Goal: Complete application form

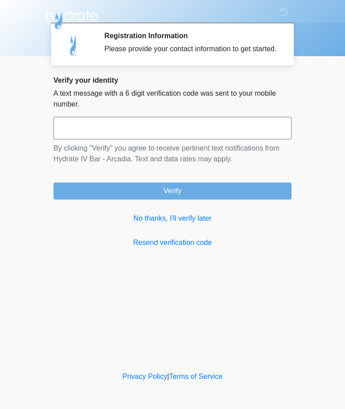
click at [184, 135] on input "text" at bounding box center [173, 128] width 238 height 22
type input "*"
click at [204, 224] on link "No thanks, I'll verify later" at bounding box center [173, 218] width 238 height 11
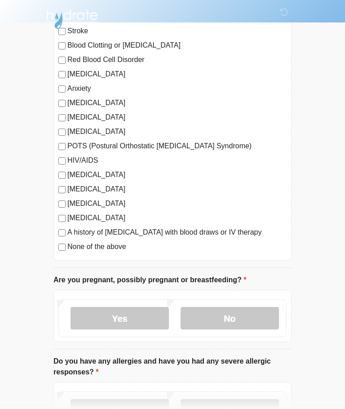
scroll to position [134, 0]
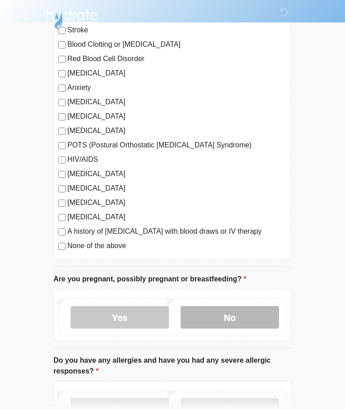
click at [245, 321] on label "No" at bounding box center [230, 318] width 99 height 22
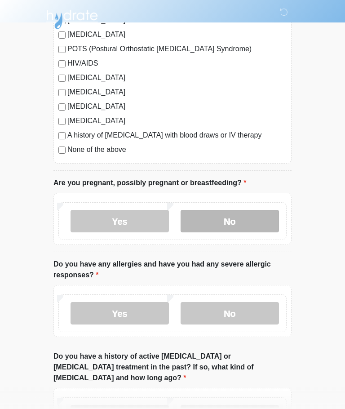
scroll to position [256, 0]
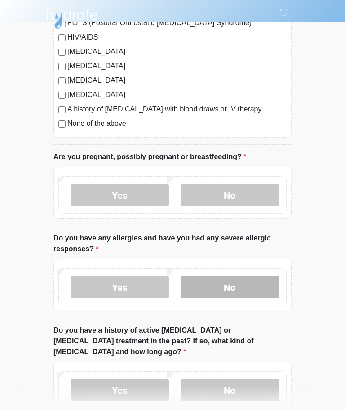
click at [258, 288] on label "No" at bounding box center [230, 288] width 99 height 22
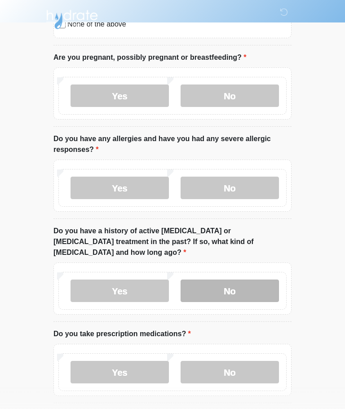
click at [255, 286] on label "No" at bounding box center [230, 291] width 99 height 22
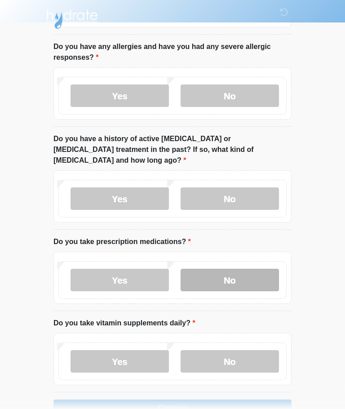
click at [242, 273] on label "No" at bounding box center [230, 280] width 99 height 22
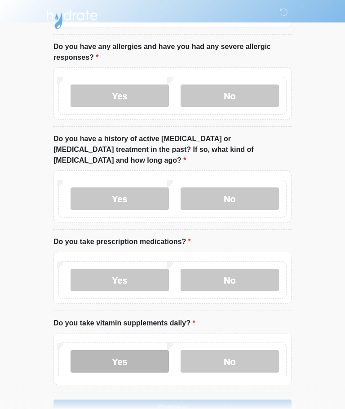
click at [133, 357] on label "Yes" at bounding box center [120, 361] width 99 height 22
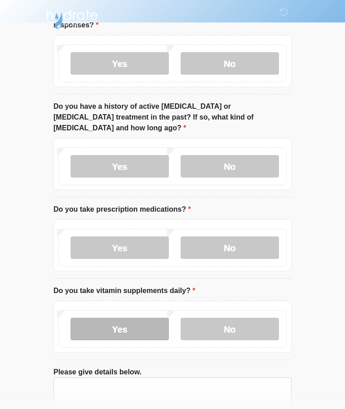
scroll to position [524, 0]
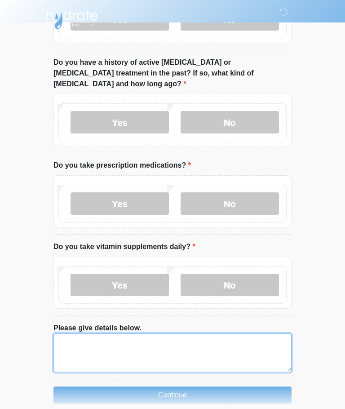
click at [216, 343] on textarea "Please give details below." at bounding box center [173, 353] width 238 height 39
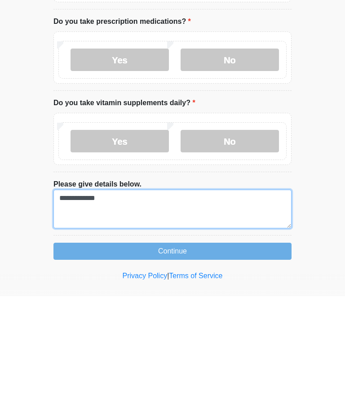
type textarea "**********"
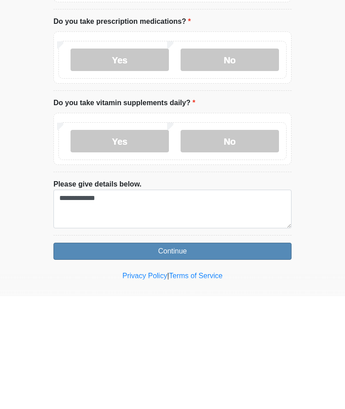
click at [77, 356] on button "Continue" at bounding box center [173, 364] width 238 height 17
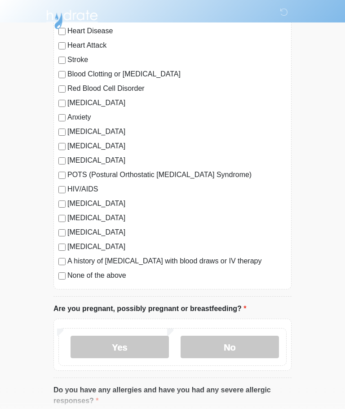
scroll to position [0, 0]
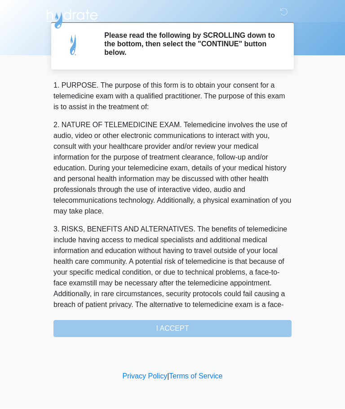
click at [202, 319] on div "1. PURPOSE. The purpose of this form is to obtain your consent for a telemedici…" at bounding box center [173, 209] width 238 height 257
click at [243, 328] on div "1. PURPOSE. The purpose of this form is to obtain your consent for a telemedici…" at bounding box center [173, 209] width 238 height 257
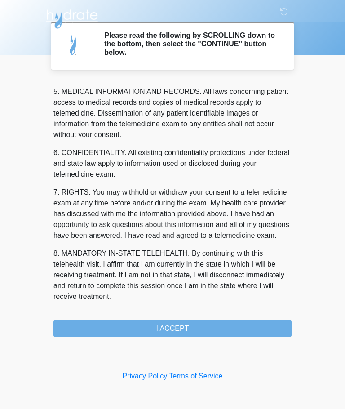
scroll to position [292, 0]
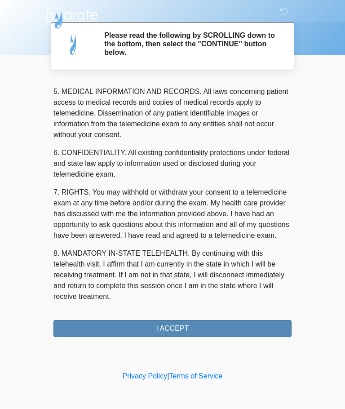
click at [198, 332] on button "I ACCEPT" at bounding box center [173, 329] width 238 height 17
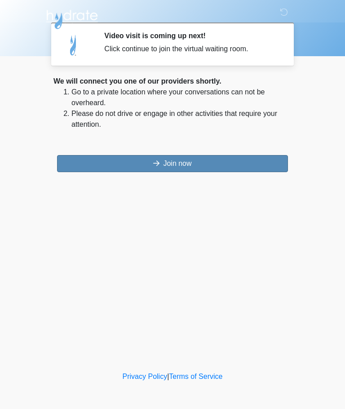
click at [244, 172] on button "Join now" at bounding box center [172, 163] width 231 height 17
